Goal: Navigation & Orientation: Understand site structure

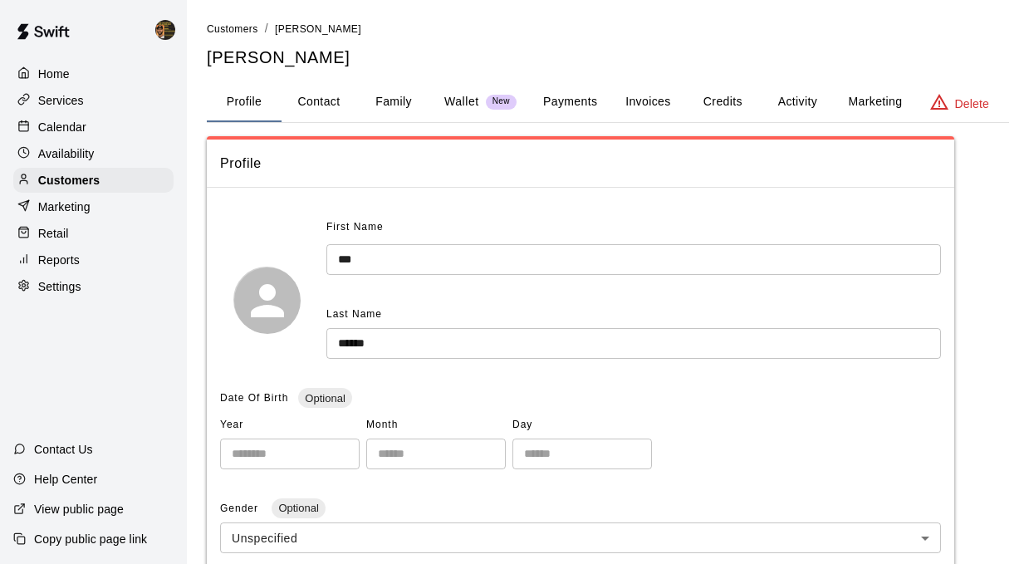
click at [72, 274] on div "Settings" at bounding box center [93, 286] width 160 height 25
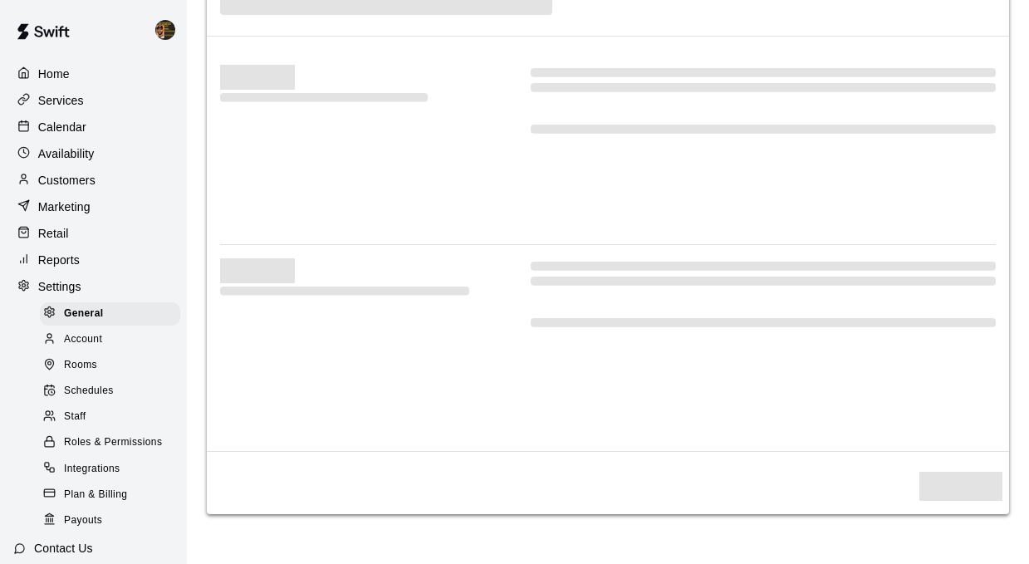
select select "**"
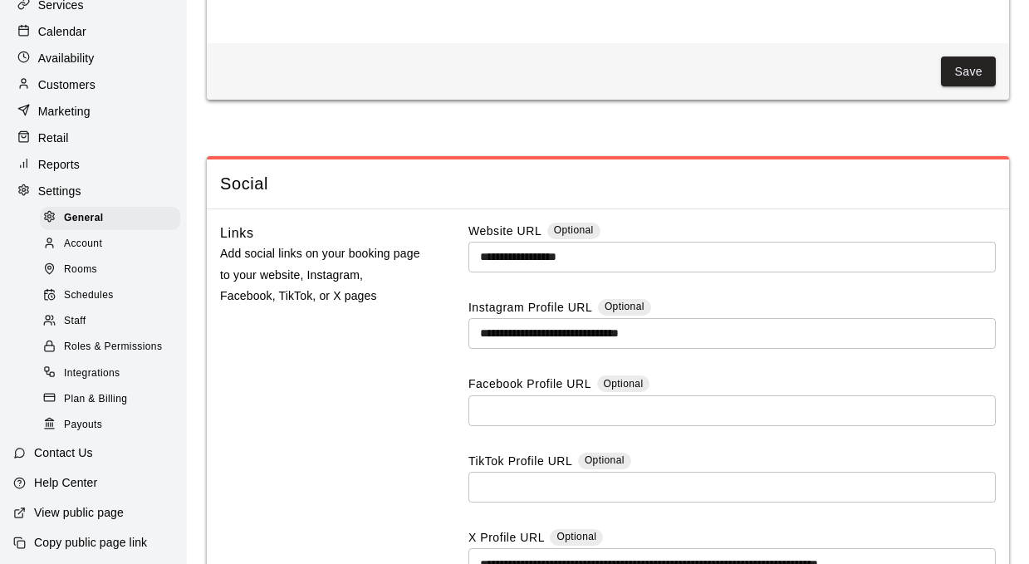
scroll to position [96, 0]
click at [46, 445] on p "Contact Us" at bounding box center [63, 452] width 59 height 17
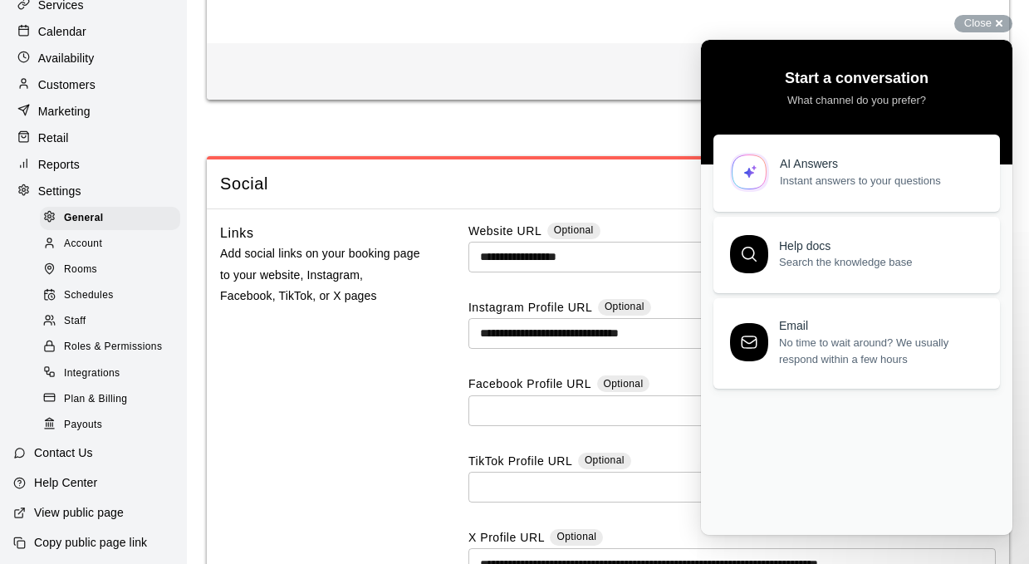
scroll to position [0, 0]
click at [858, 147] on link "AI Answers Instant answers to your questions" at bounding box center [856, 169] width 287 height 77
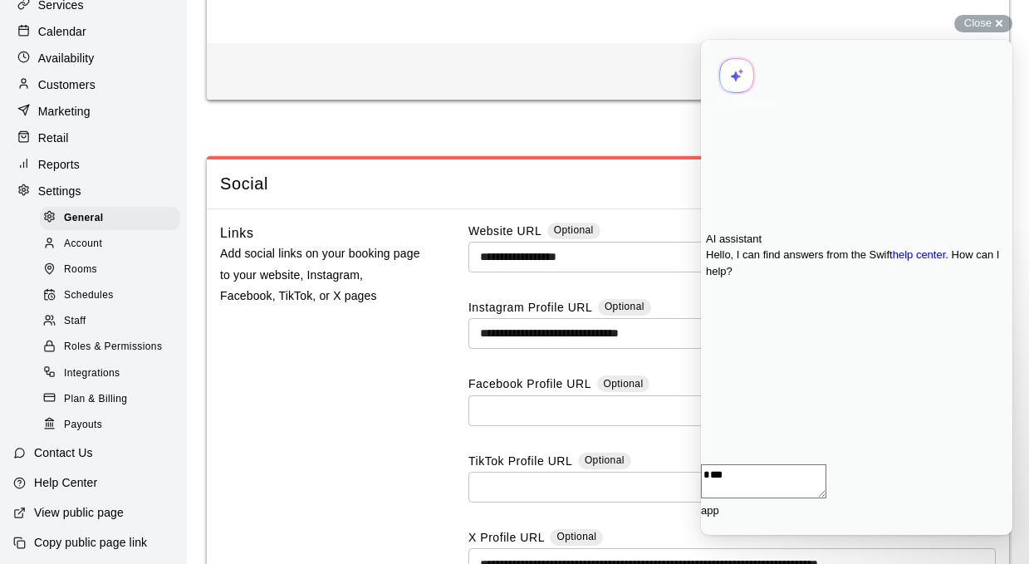
type textarea "***"
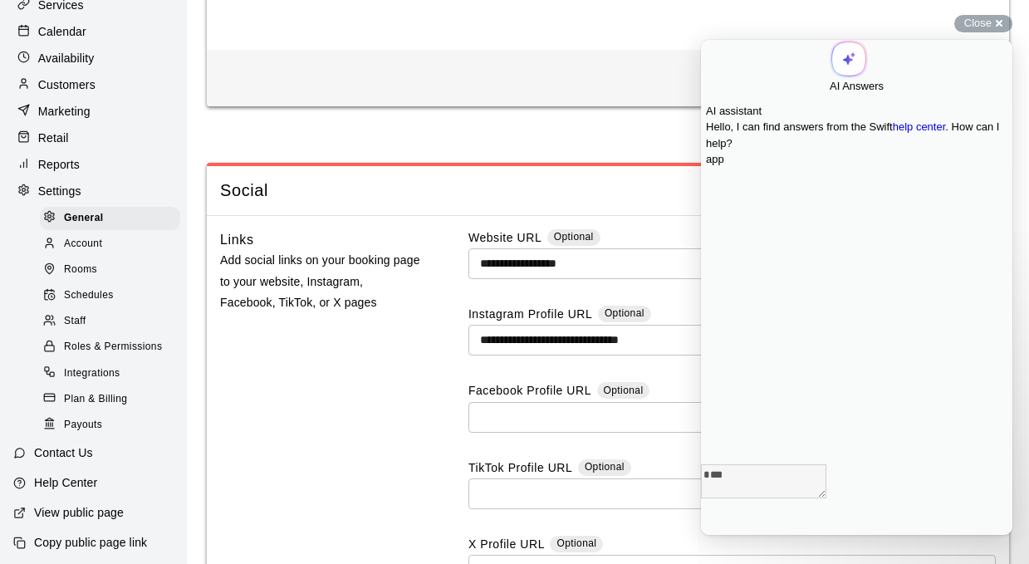
scroll to position [4341, 0]
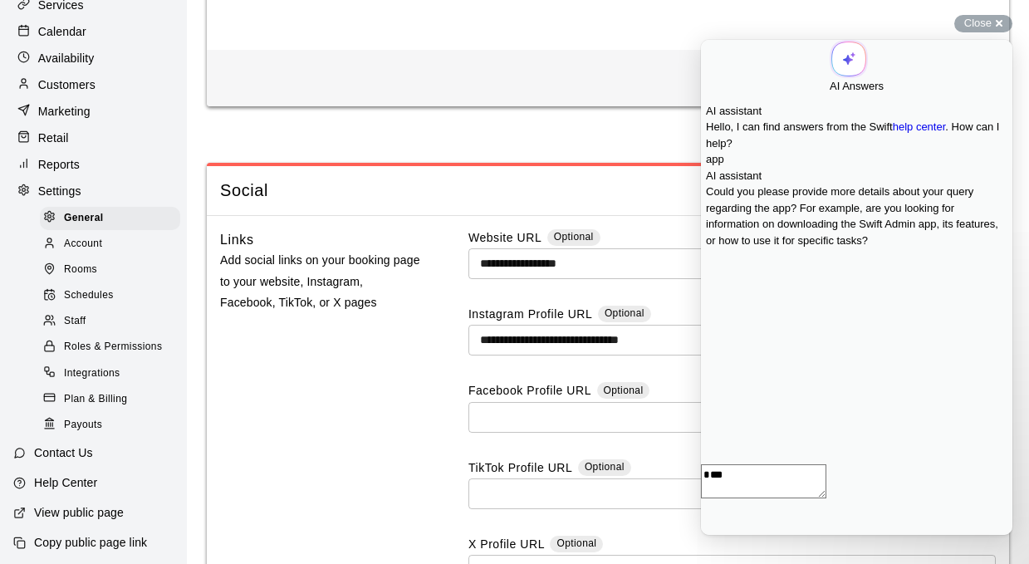
click at [826, 498] on textarea "***" at bounding box center [763, 481] width 125 height 34
type textarea "*"
click at [67, 443] on div "Contact Us" at bounding box center [53, 453] width 106 height 30
click at [81, 89] on p "Customers" at bounding box center [66, 84] width 57 height 17
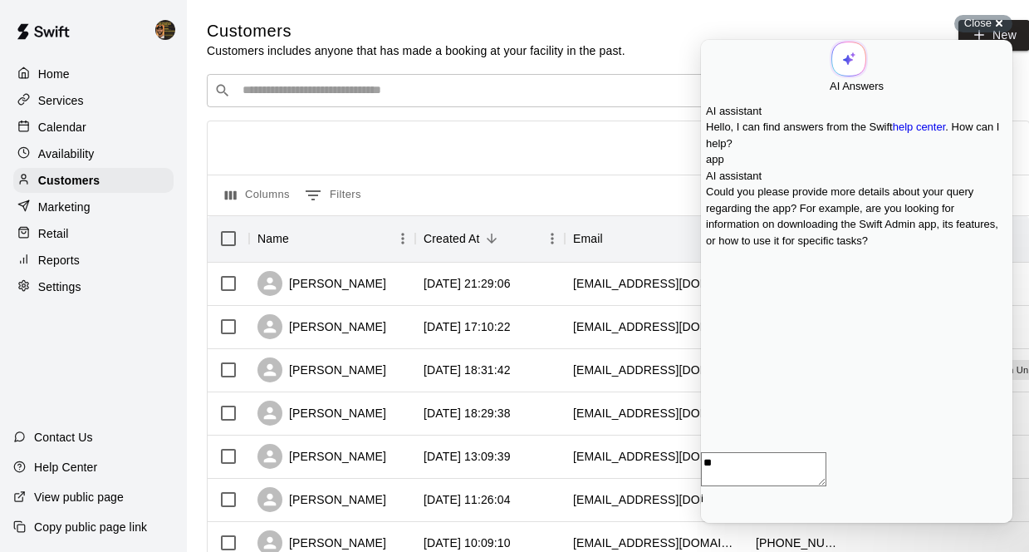
click at [86, 132] on div "Calendar" at bounding box center [93, 127] width 160 height 25
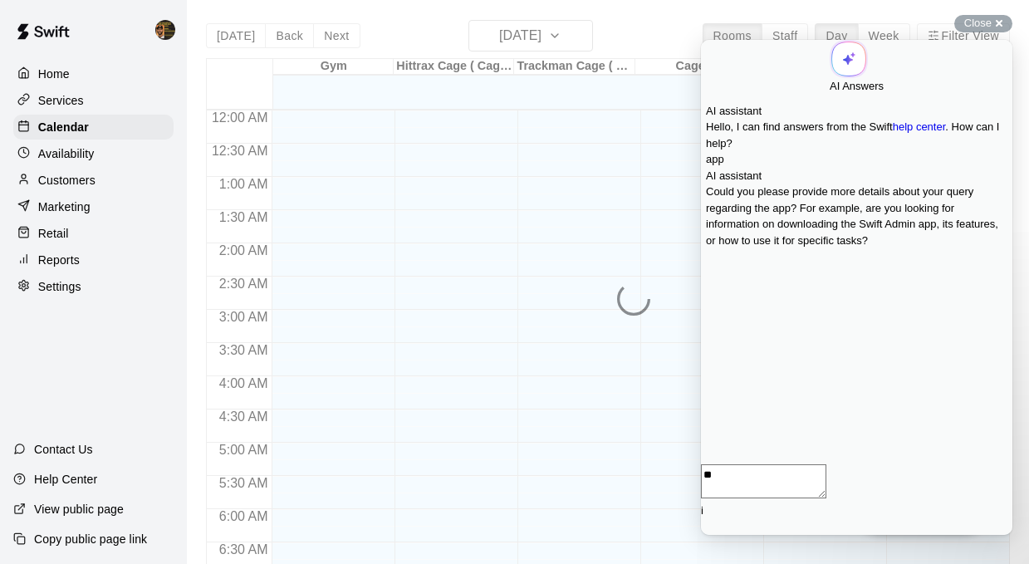
scroll to position [815, 0]
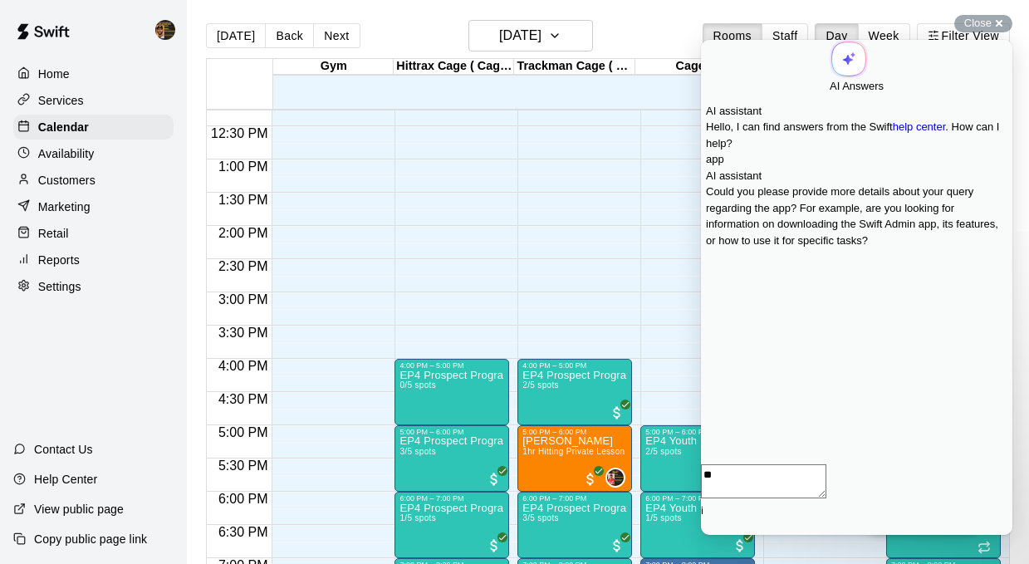
click at [93, 152] on p "Availability" at bounding box center [66, 153] width 56 height 17
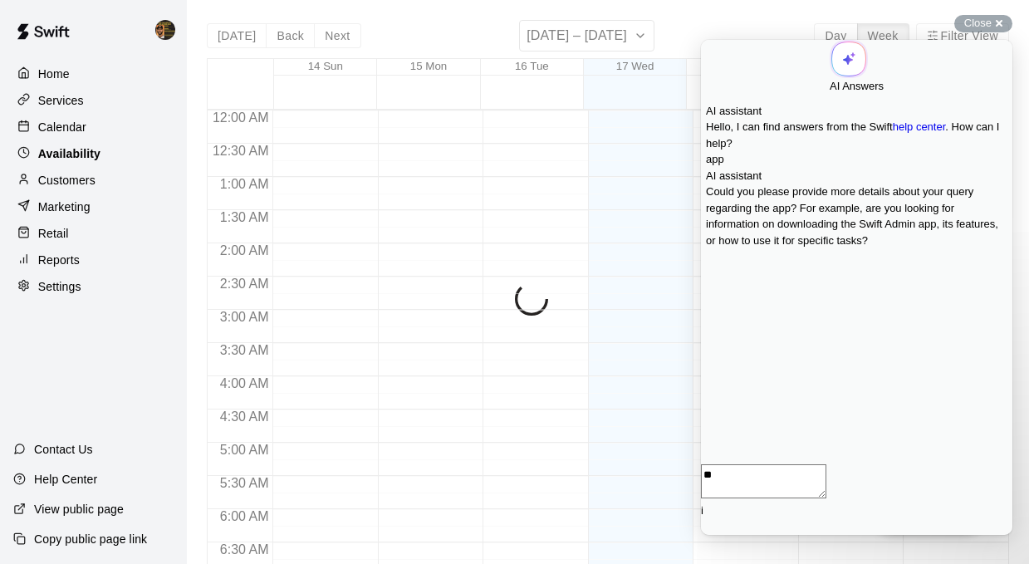
scroll to position [815, 0]
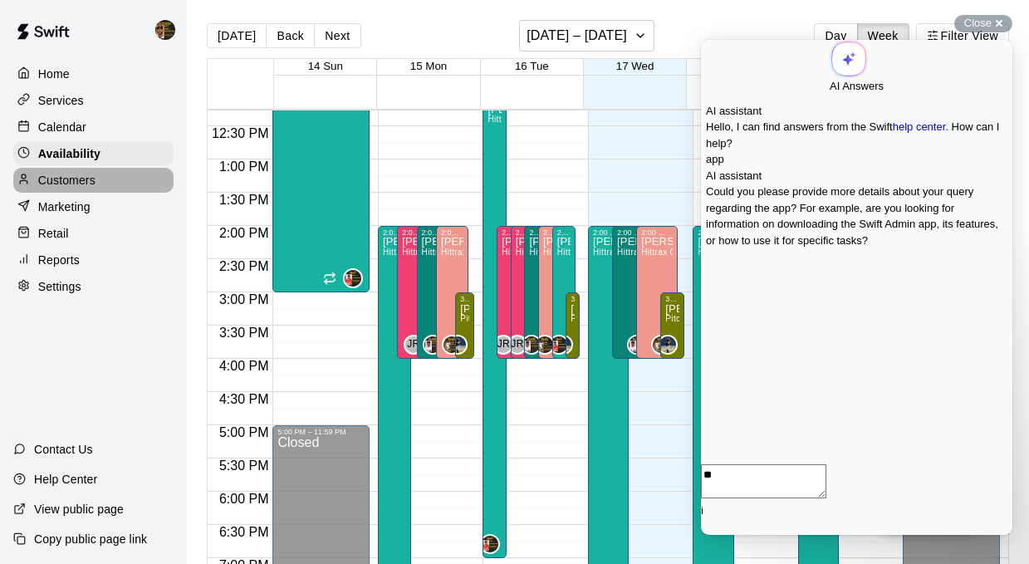
click at [97, 177] on div "Customers" at bounding box center [93, 180] width 160 height 25
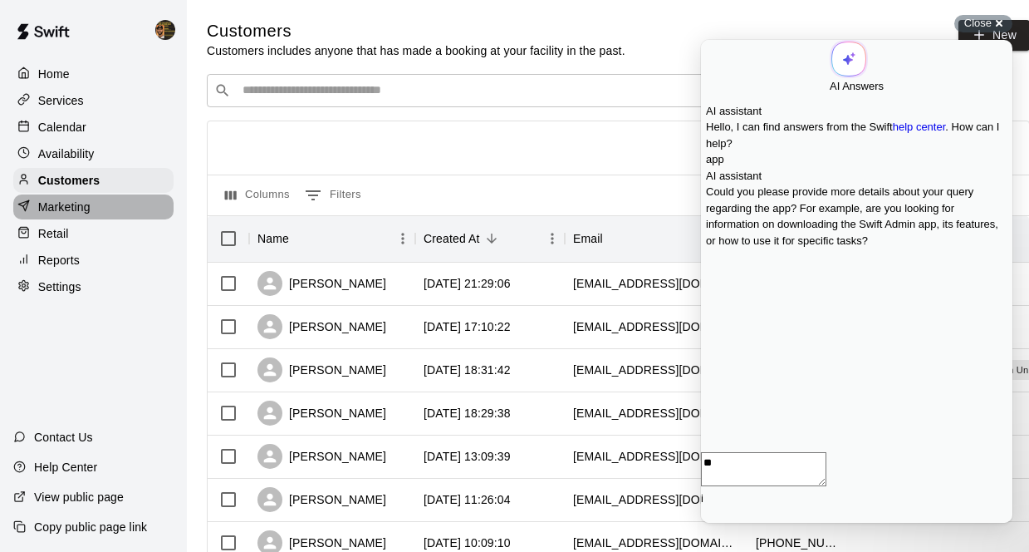
click at [102, 197] on div "Marketing" at bounding box center [93, 206] width 160 height 25
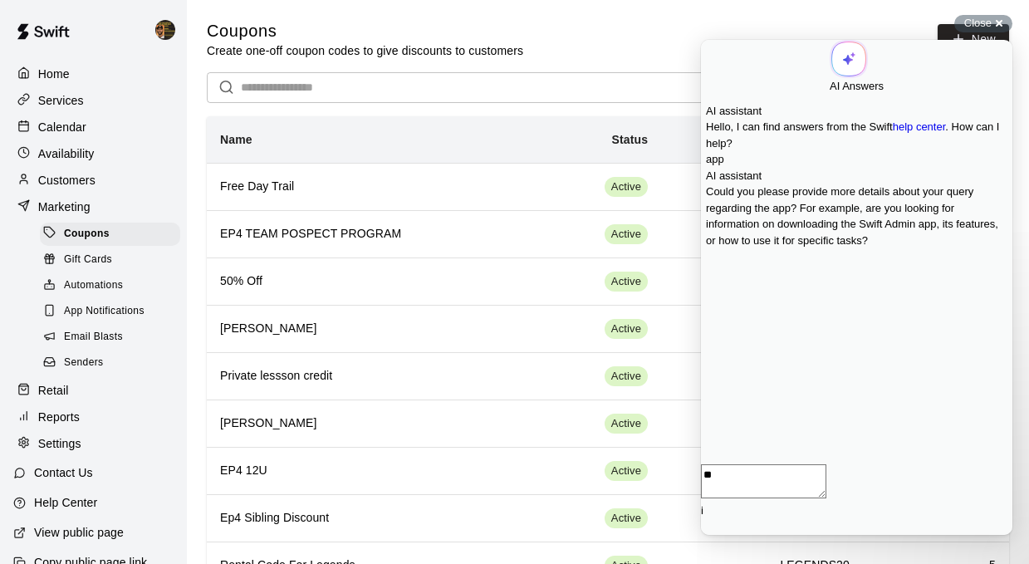
click at [82, 317] on span "App Notifications" at bounding box center [104, 311] width 81 height 17
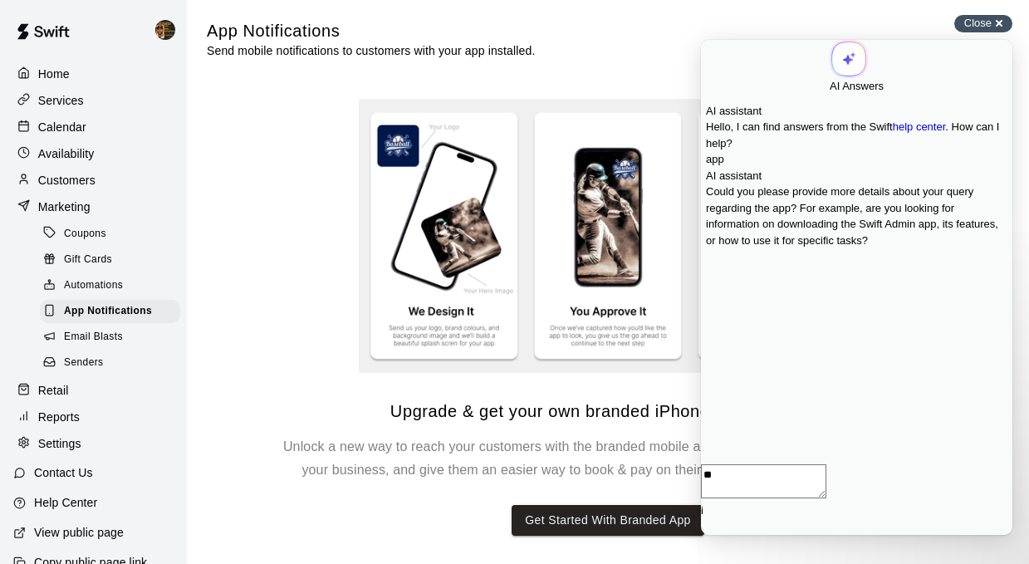
click at [993, 23] on div "Close cross-small" at bounding box center [983, 23] width 58 height 17
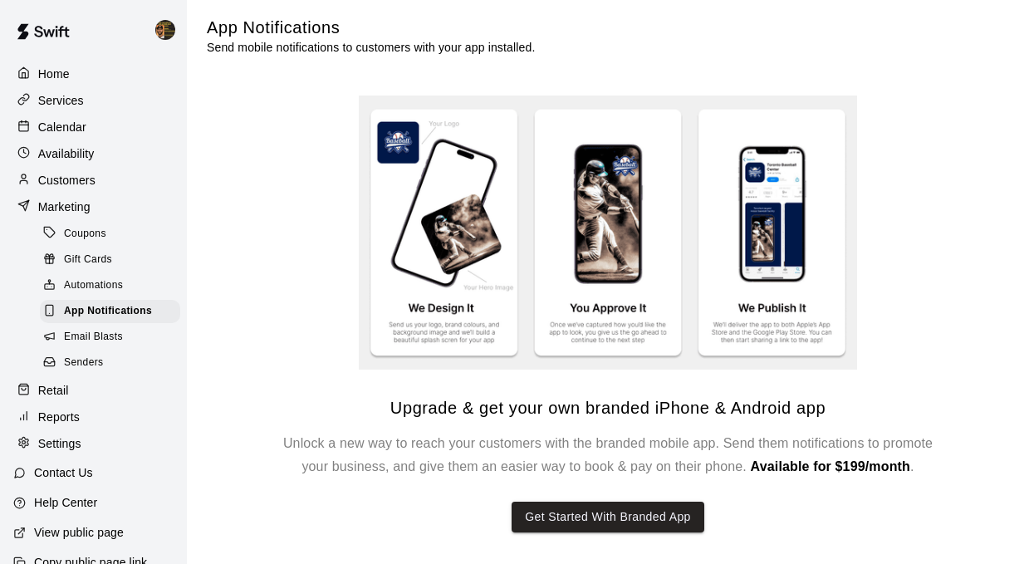
scroll to position [5, 0]
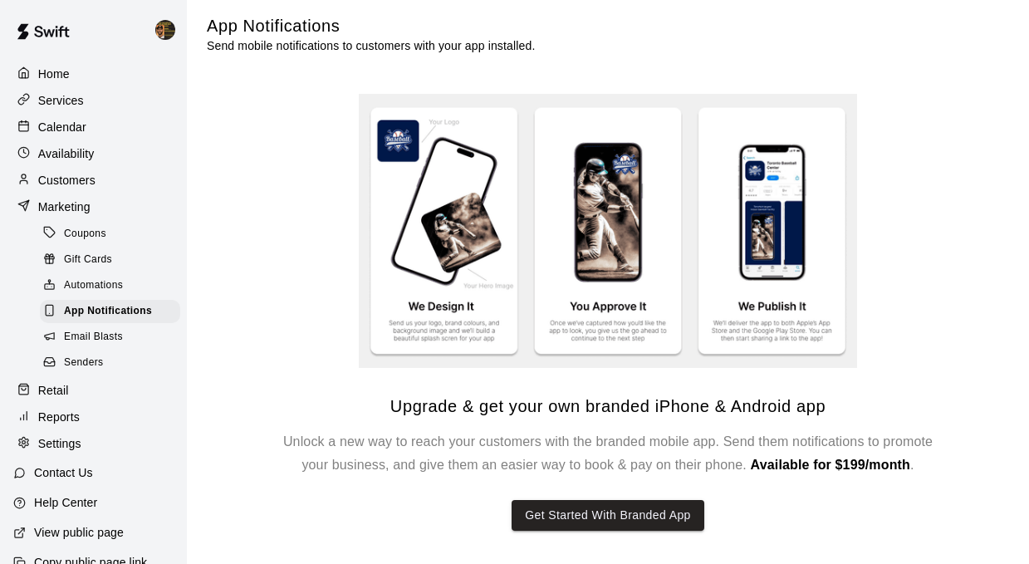
click at [792, 175] on img at bounding box center [608, 231] width 498 height 275
click at [568, 515] on button "Get Started With Branded App" at bounding box center [608, 515] width 193 height 31
